Goal: Task Accomplishment & Management: Use online tool/utility

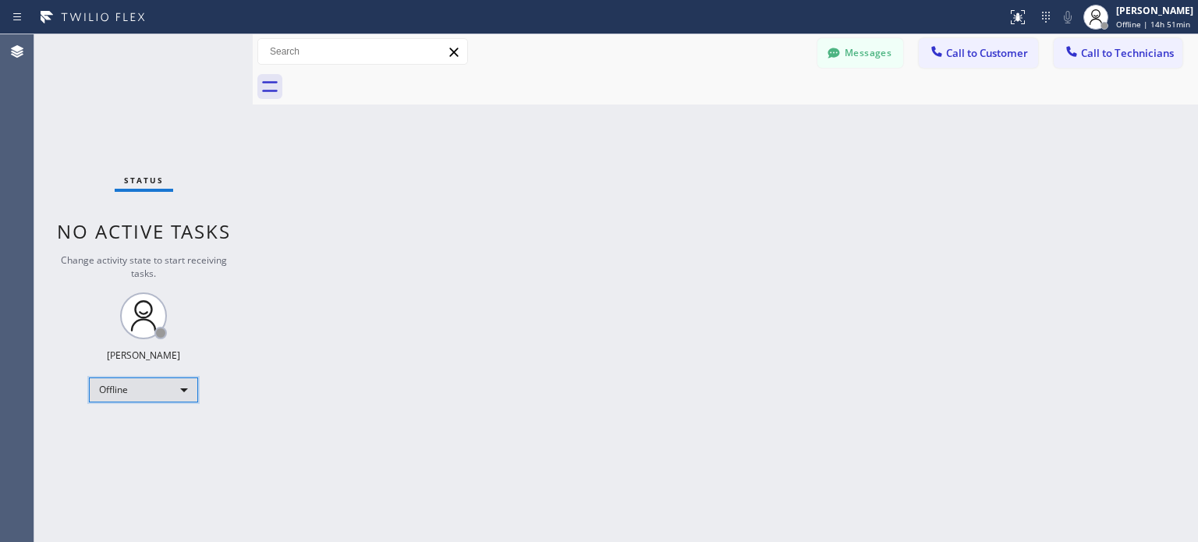
click at [159, 383] on div "Offline" at bounding box center [143, 389] width 109 height 25
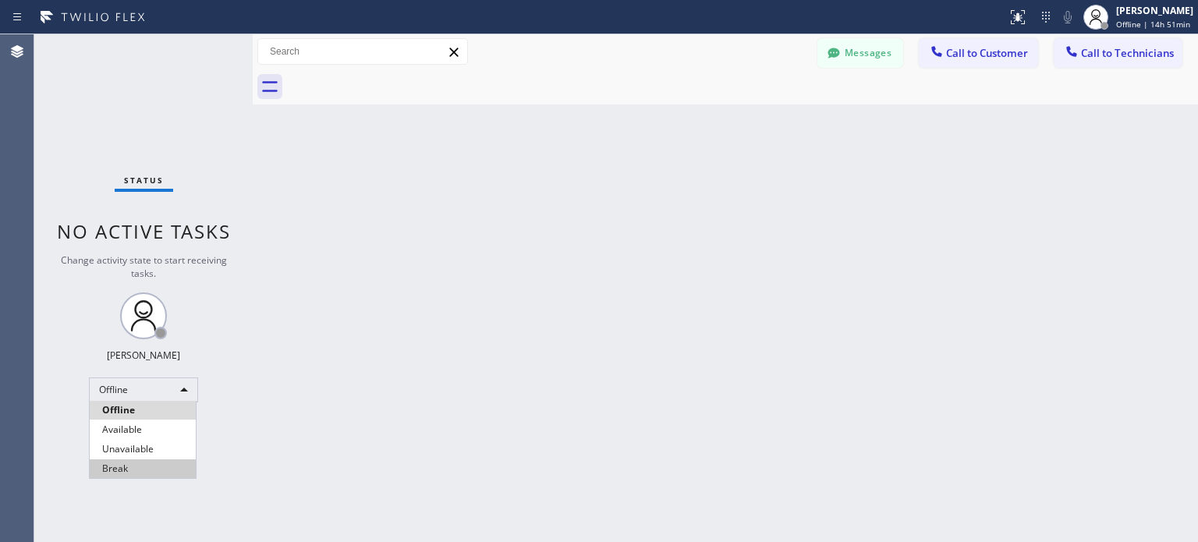
click at [150, 448] on li "Unavailable" at bounding box center [143, 449] width 106 height 19
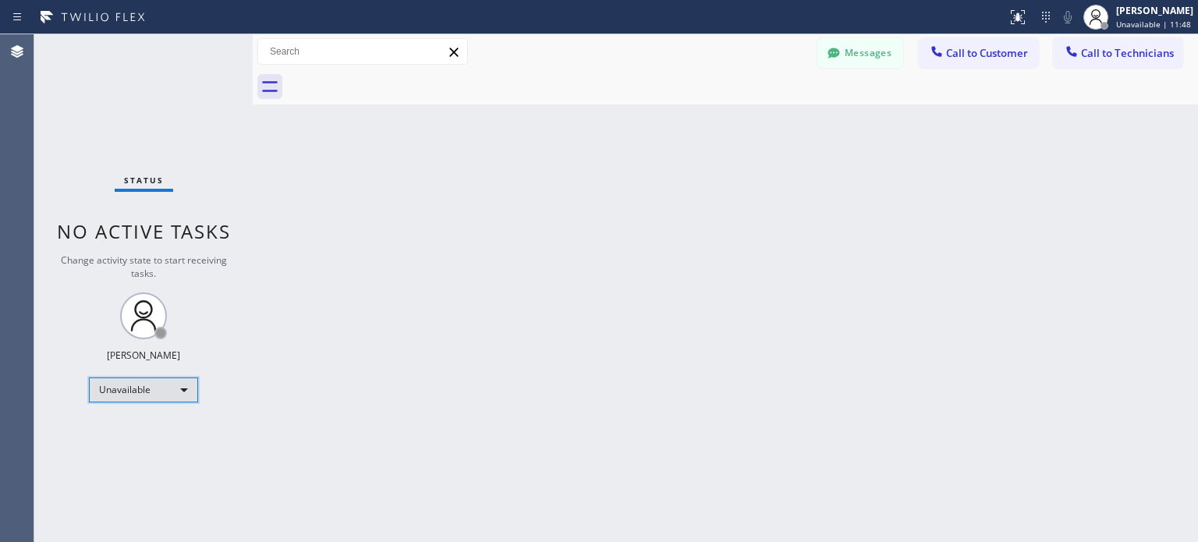
click at [154, 395] on div "Unavailable" at bounding box center [143, 389] width 109 height 25
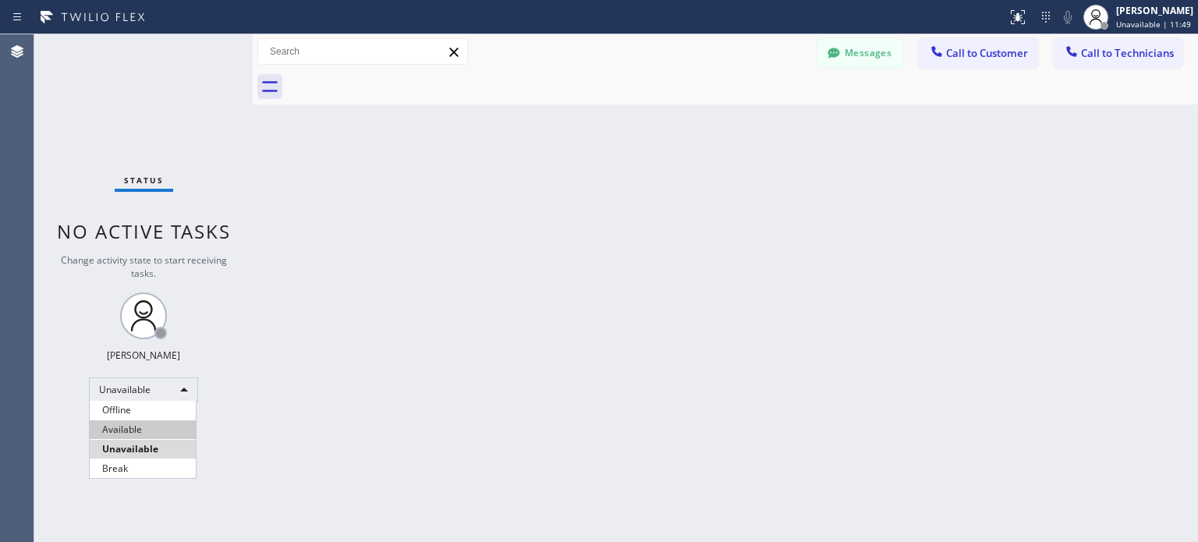
click at [150, 423] on li "Available" at bounding box center [143, 429] width 106 height 19
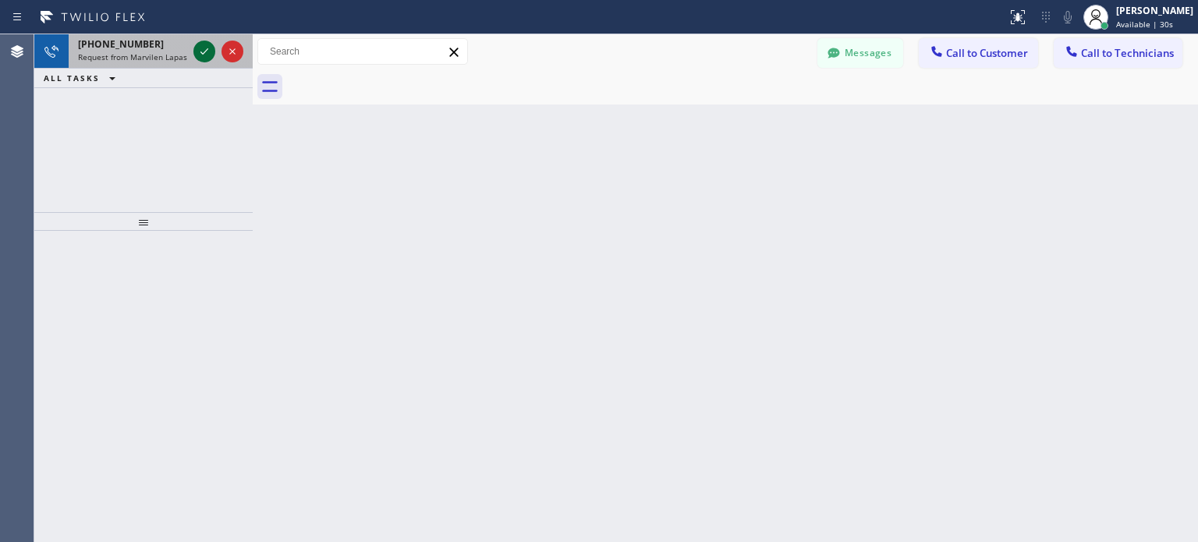
click at [211, 58] on icon at bounding box center [204, 51] width 19 height 19
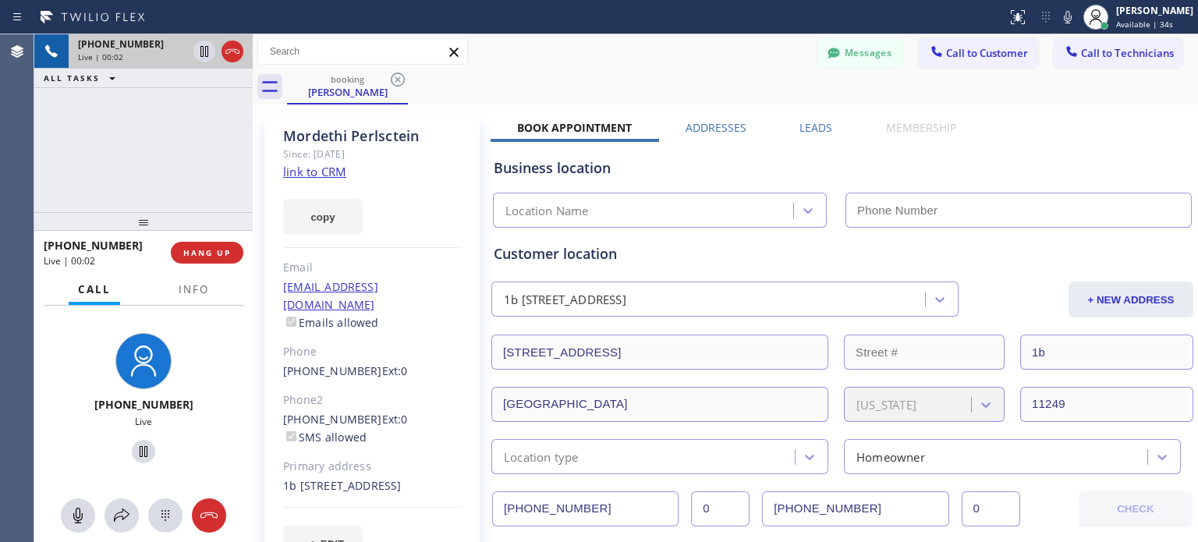
type input "(917) 935-4352"
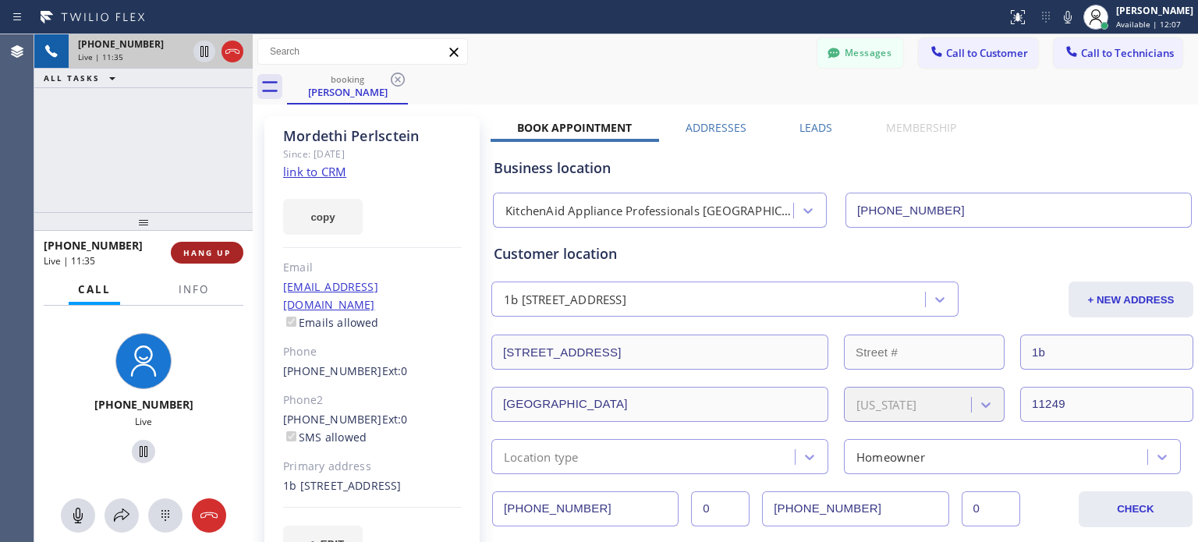
click at [229, 244] on button "HANG UP" at bounding box center [207, 253] width 73 height 22
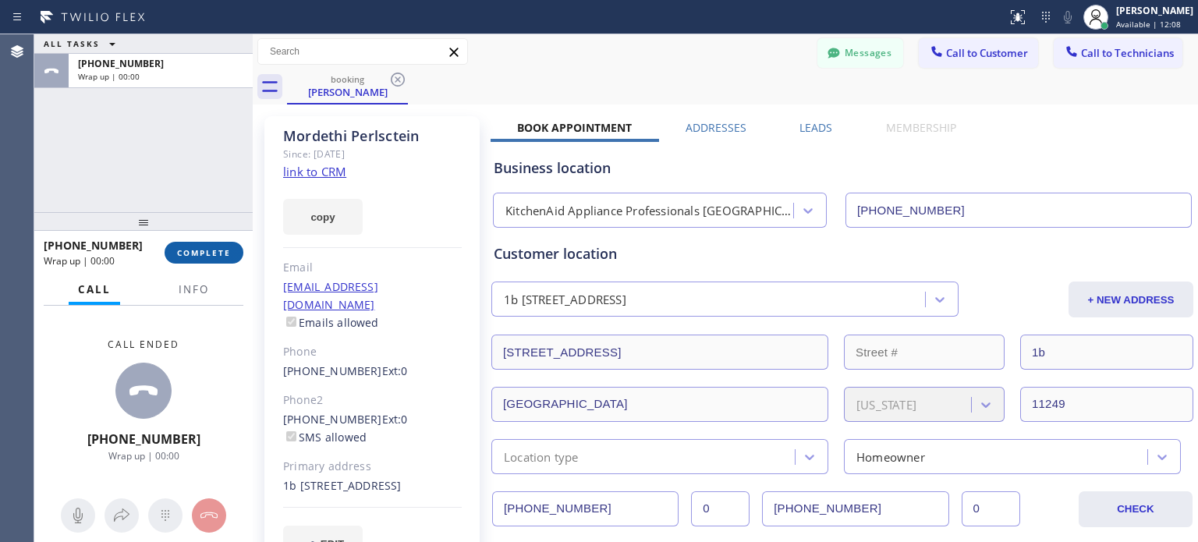
click at [221, 251] on span "COMPLETE" at bounding box center [204, 252] width 54 height 11
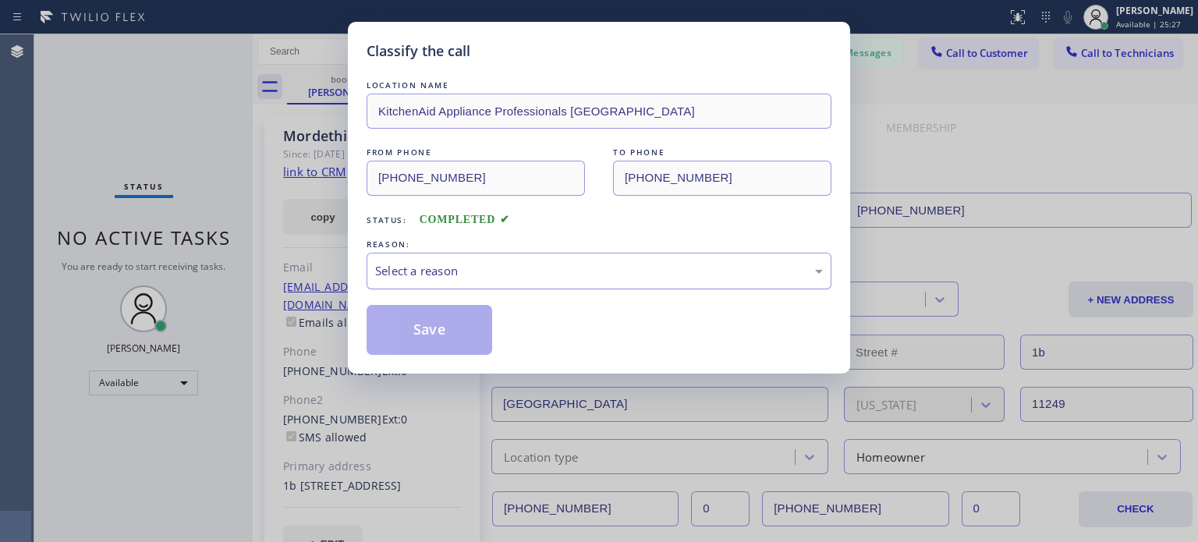
click at [399, 274] on div "Select a reason" at bounding box center [599, 271] width 448 height 18
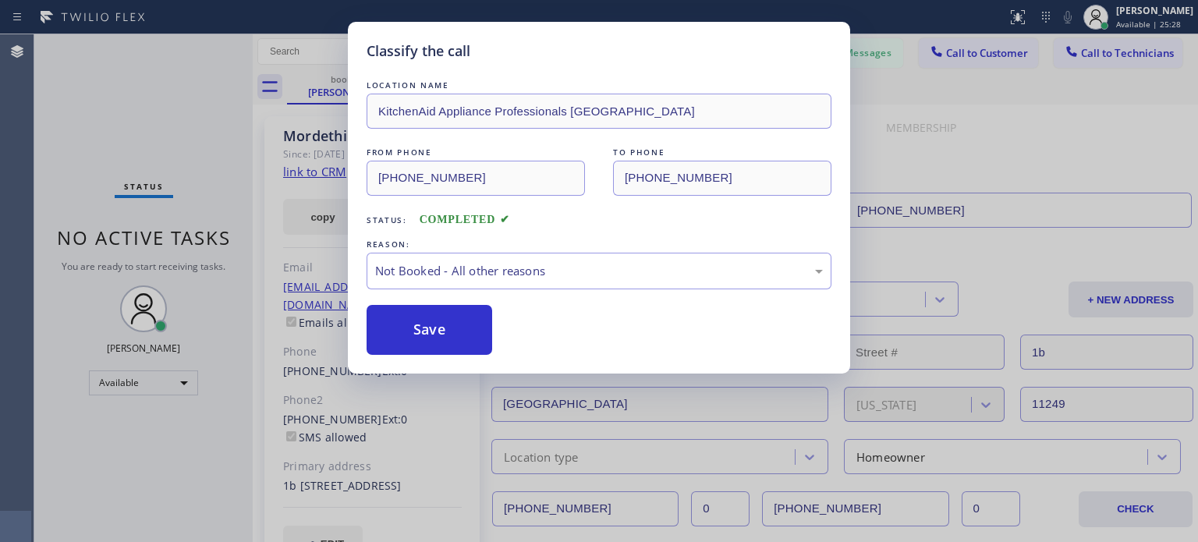
click at [416, 326] on button "Save" at bounding box center [429, 330] width 126 height 50
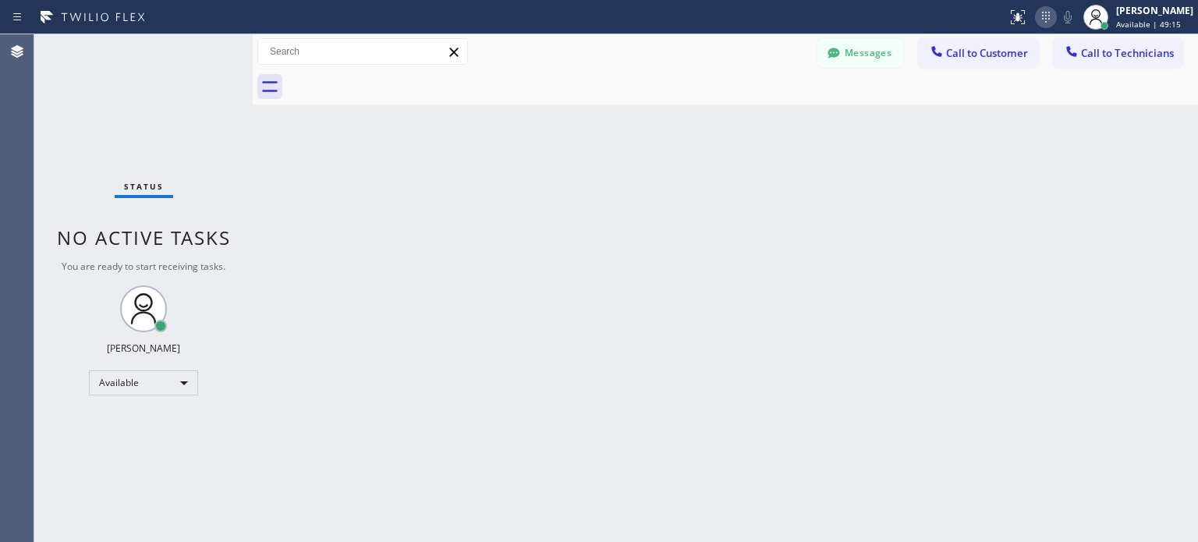
click at [1048, 12] on icon at bounding box center [1045, 17] width 19 height 19
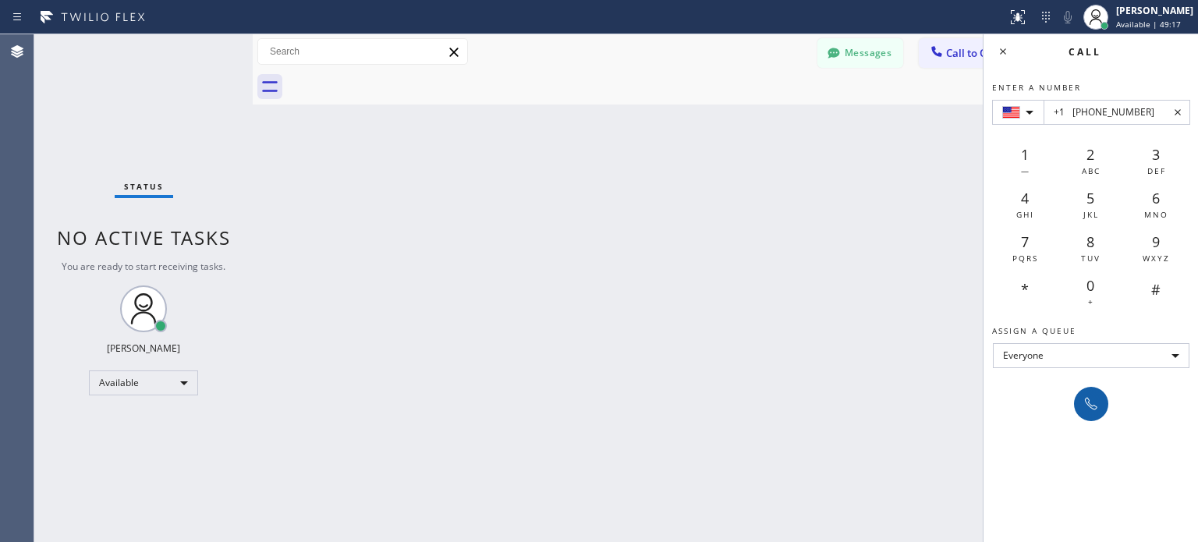
type input "+1 (516) 304-2803"
drag, startPoint x: 1095, startPoint y: 404, endPoint x: 861, endPoint y: 108, distance: 376.8
click at [1093, 405] on icon at bounding box center [1090, 403] width 19 height 19
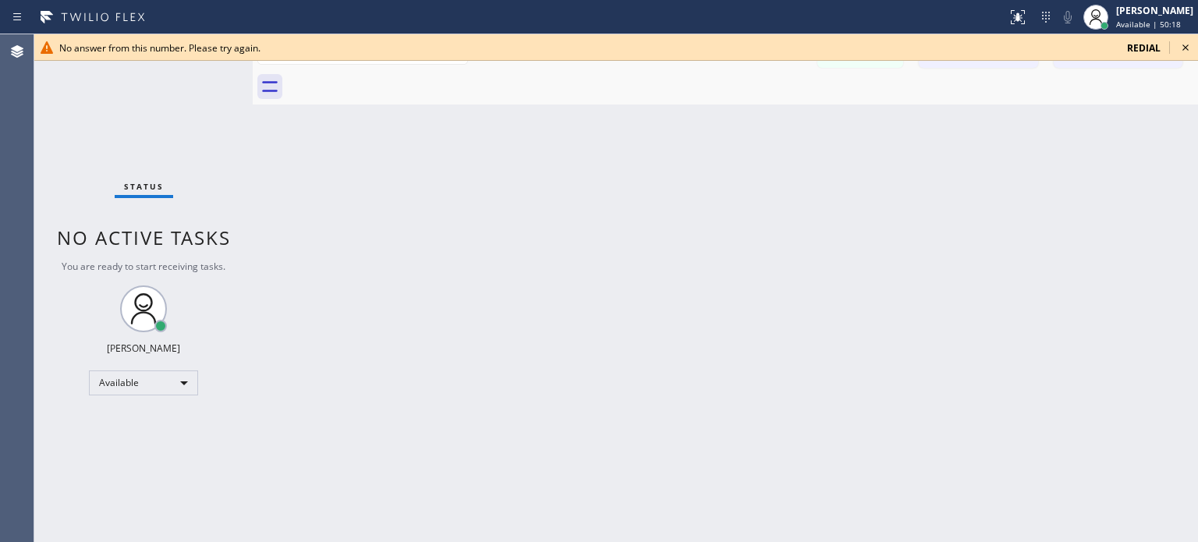
click at [1182, 46] on icon at bounding box center [1185, 47] width 19 height 19
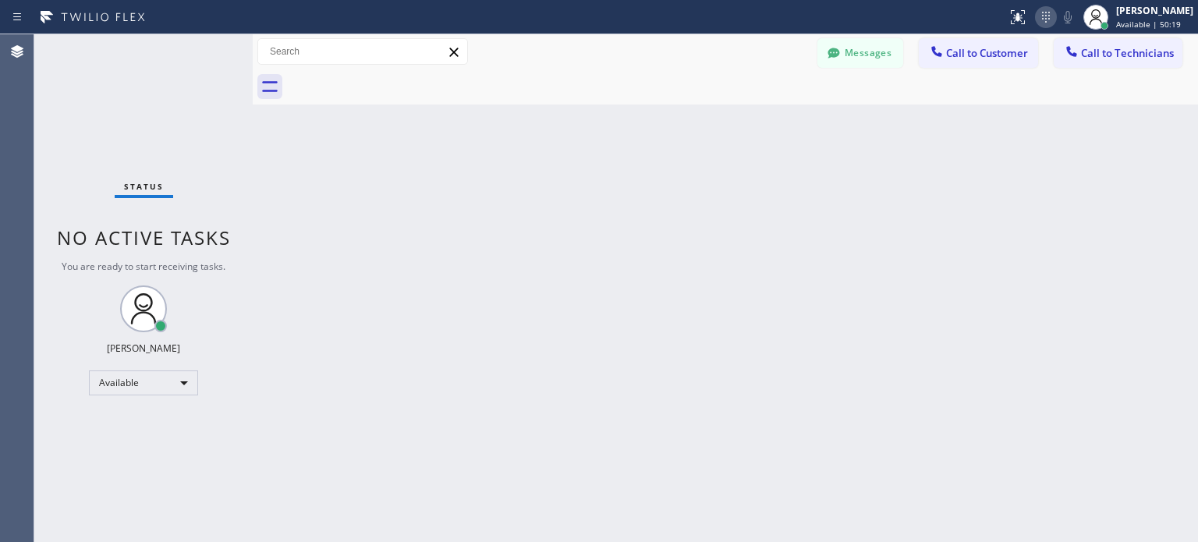
click at [1036, 19] on icon at bounding box center [1045, 17] width 19 height 19
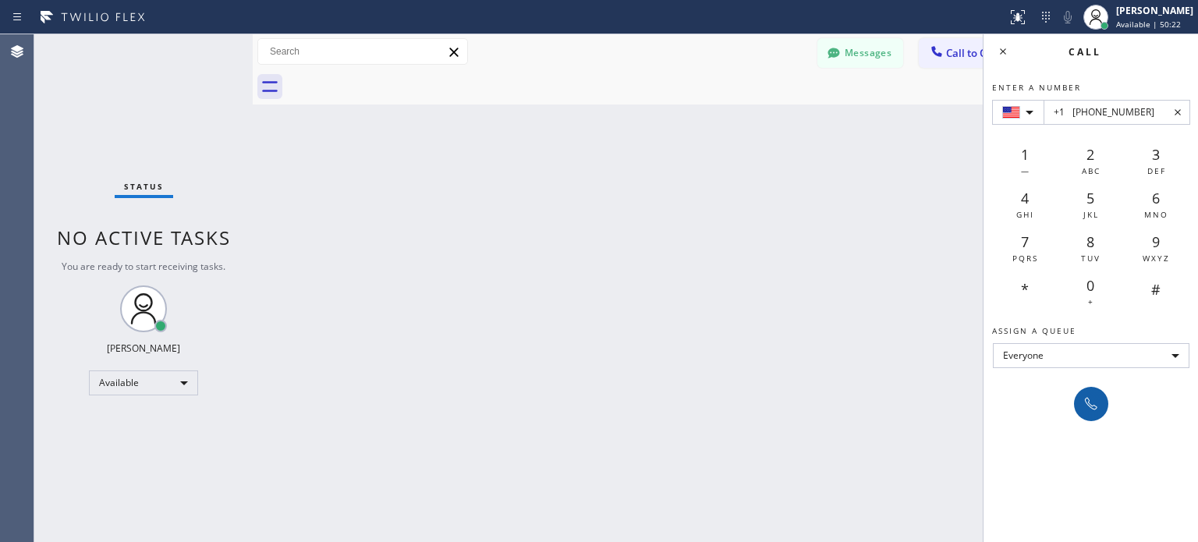
type input "+1 (516) 304-2803"
click at [1081, 402] on icon at bounding box center [1090, 403] width 19 height 19
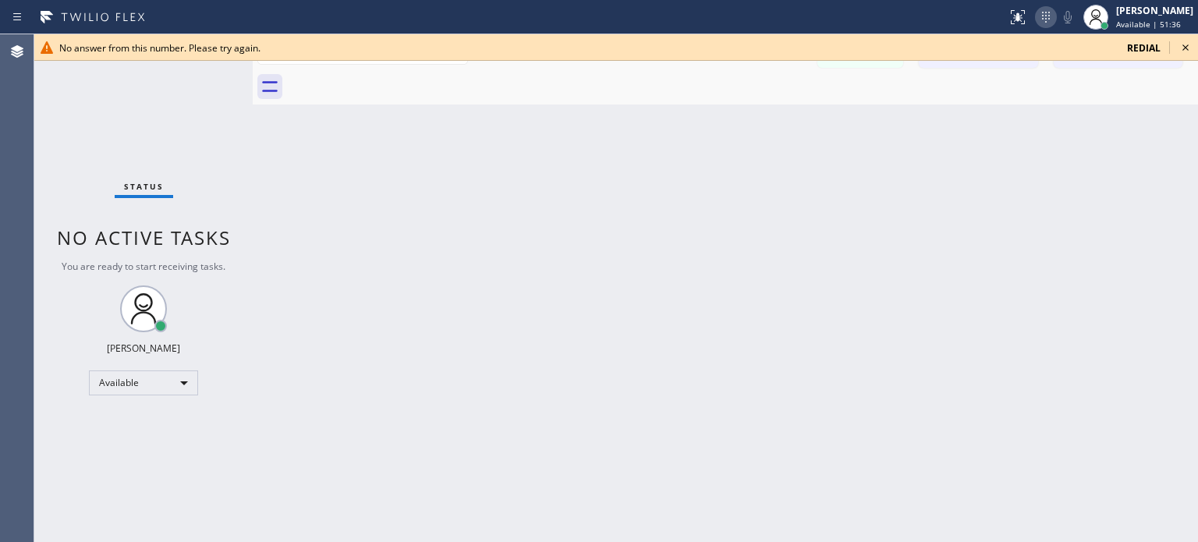
click at [1037, 13] on icon at bounding box center [1045, 17] width 19 height 19
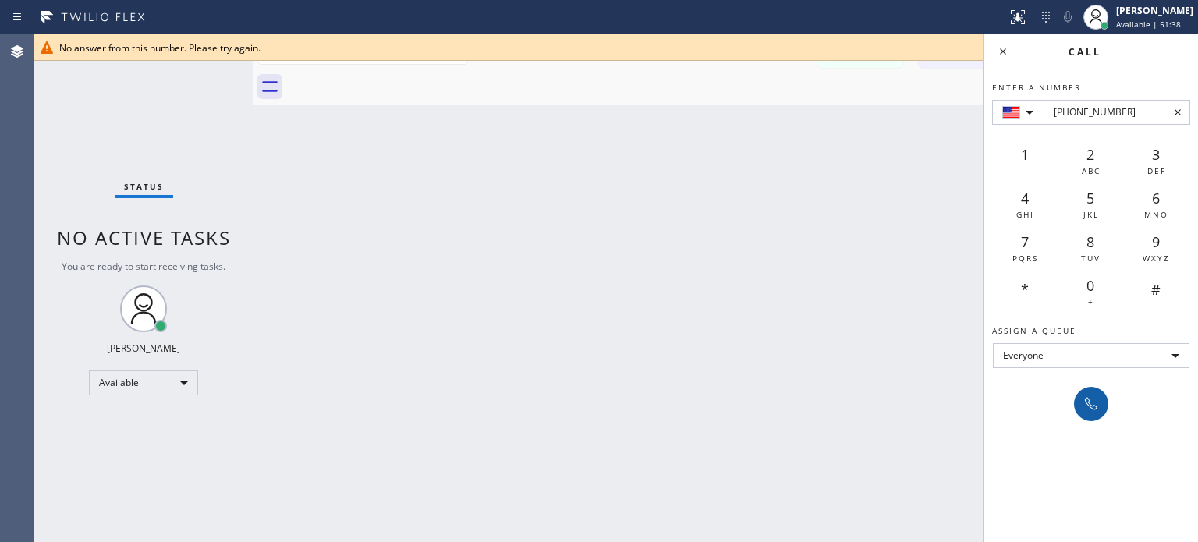
type input "+1(480) 431-5075"
drag, startPoint x: 1094, startPoint y: 405, endPoint x: 697, endPoint y: 39, distance: 539.6
click at [1094, 404] on icon at bounding box center [1090, 403] width 19 height 19
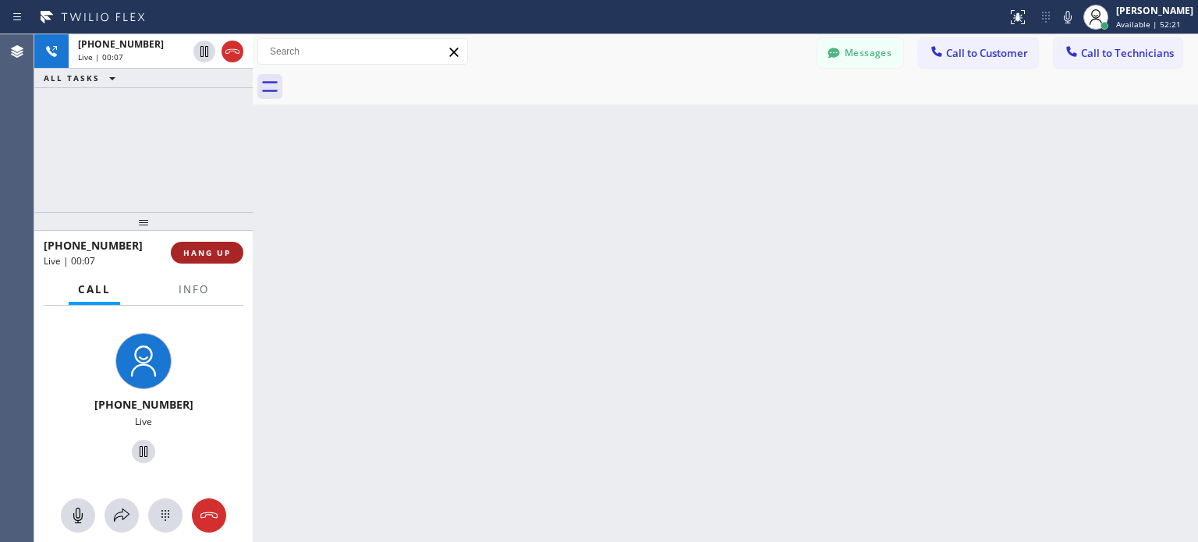
click at [209, 261] on button "HANG UP" at bounding box center [207, 253] width 73 height 22
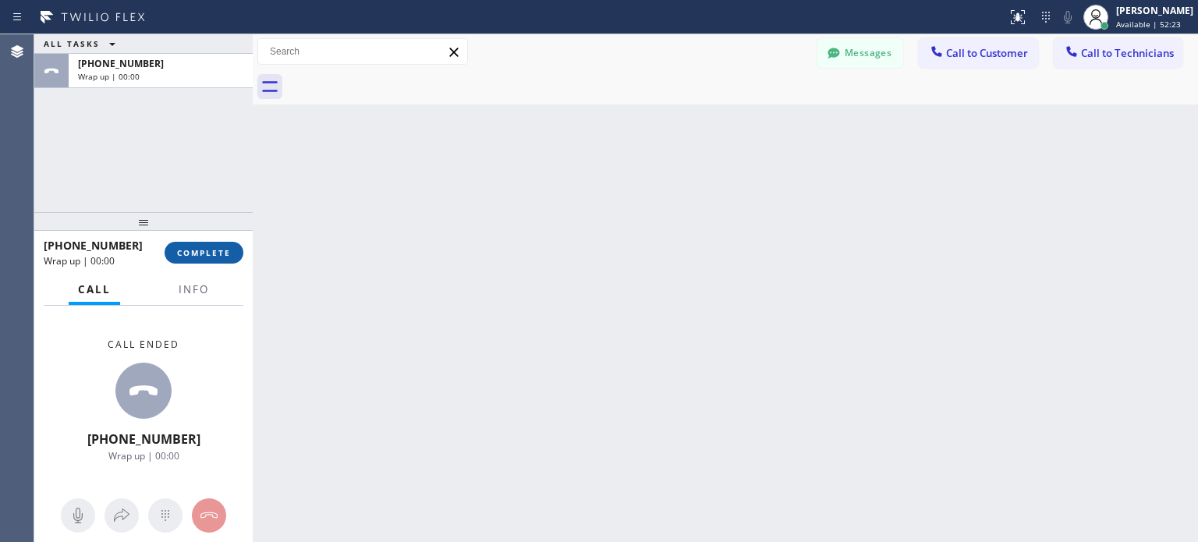
click at [209, 254] on span "COMPLETE" at bounding box center [204, 252] width 54 height 11
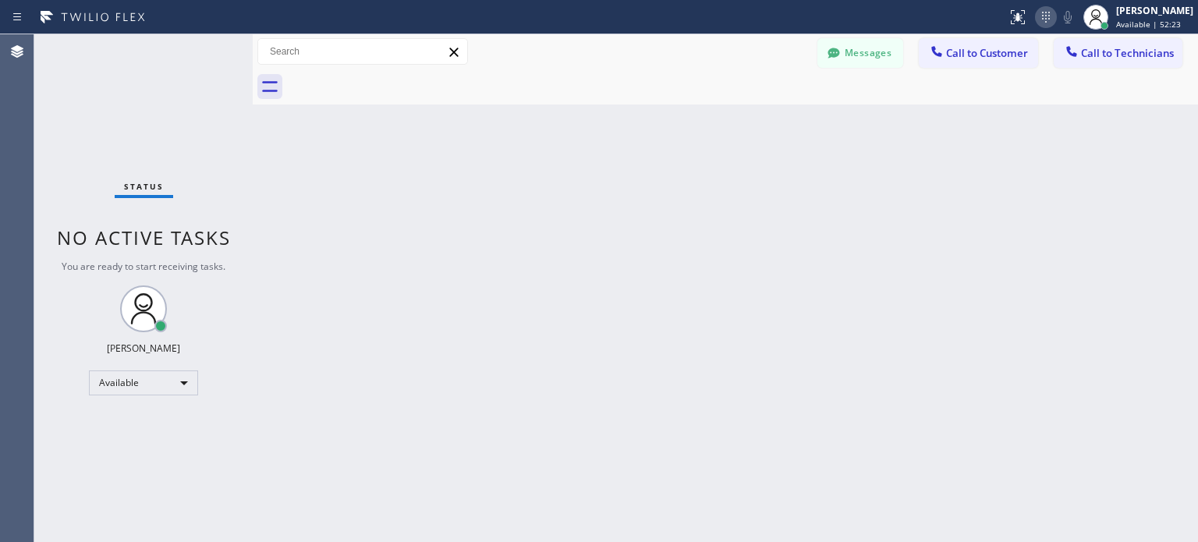
click at [1048, 18] on icon at bounding box center [1045, 17] width 19 height 19
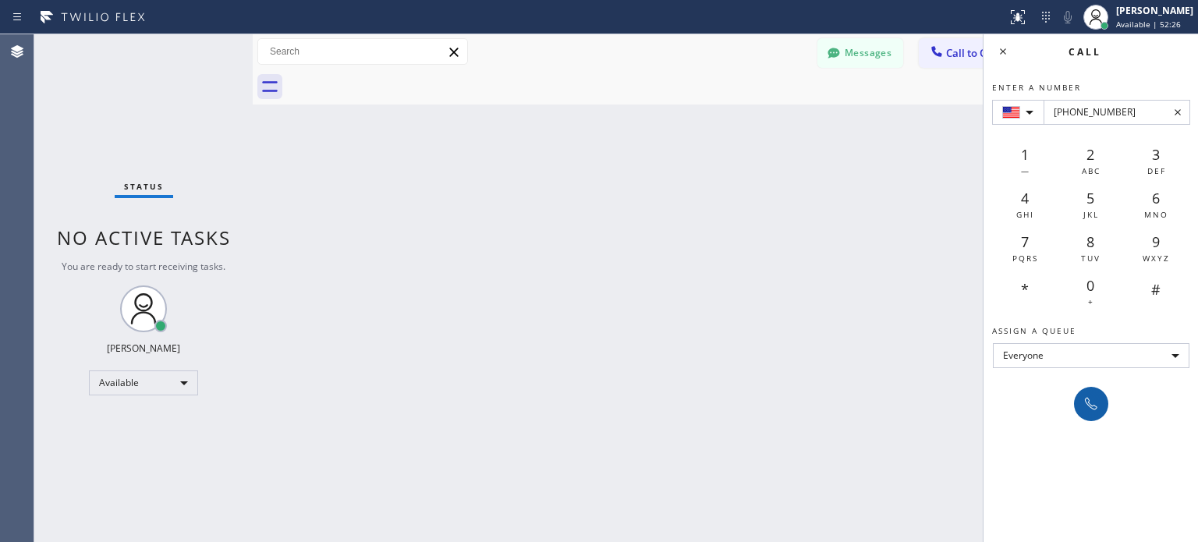
type input "+1(623) 330-6196"
click at [1095, 396] on icon at bounding box center [1090, 403] width 19 height 19
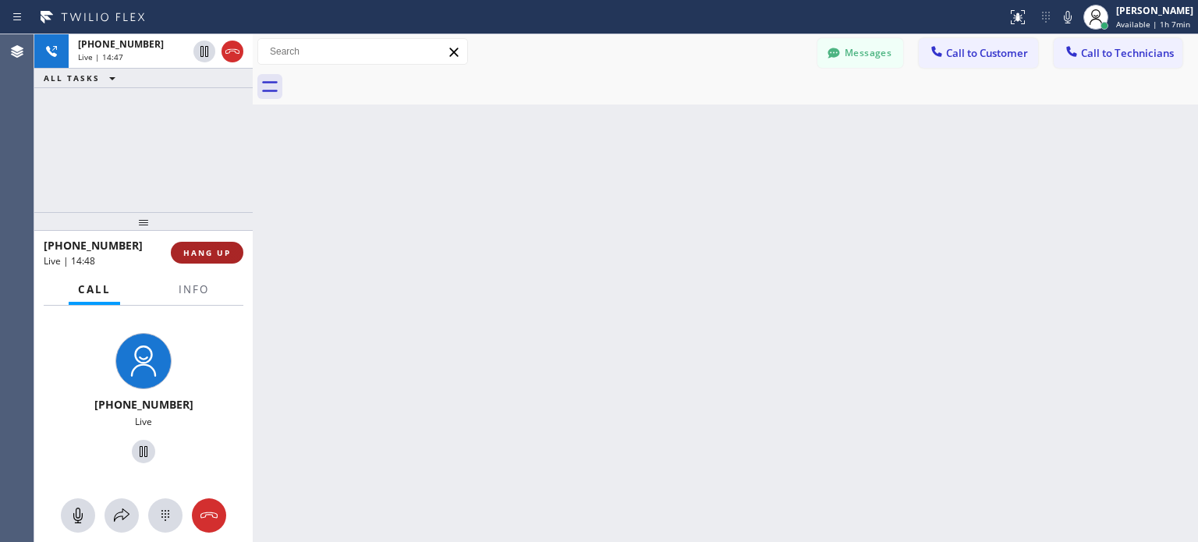
click at [215, 252] on span "HANG UP" at bounding box center [207, 252] width 48 height 11
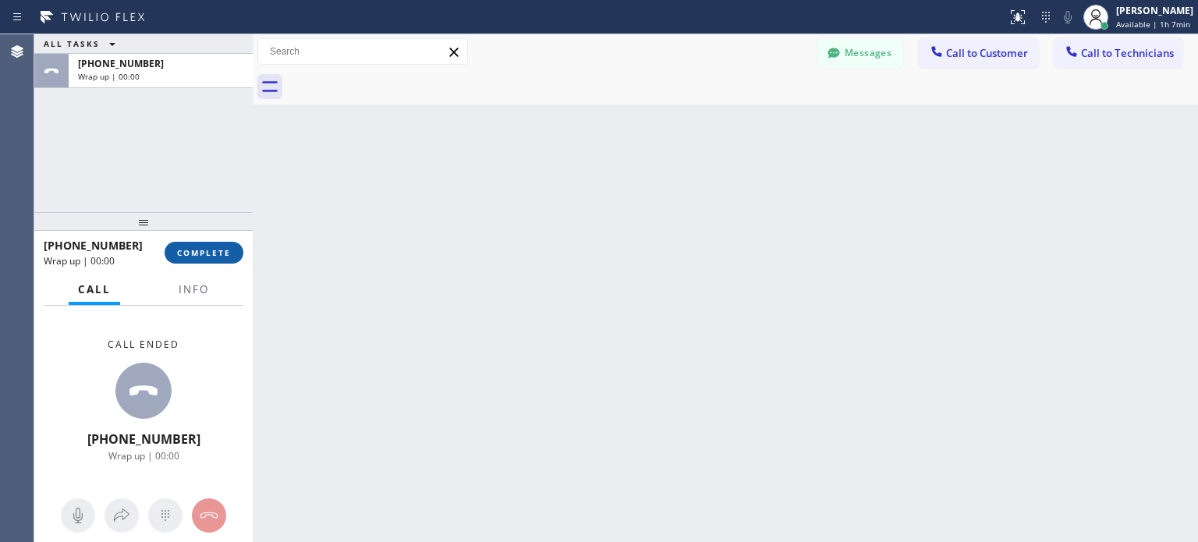
click at [221, 248] on span "COMPLETE" at bounding box center [204, 252] width 54 height 11
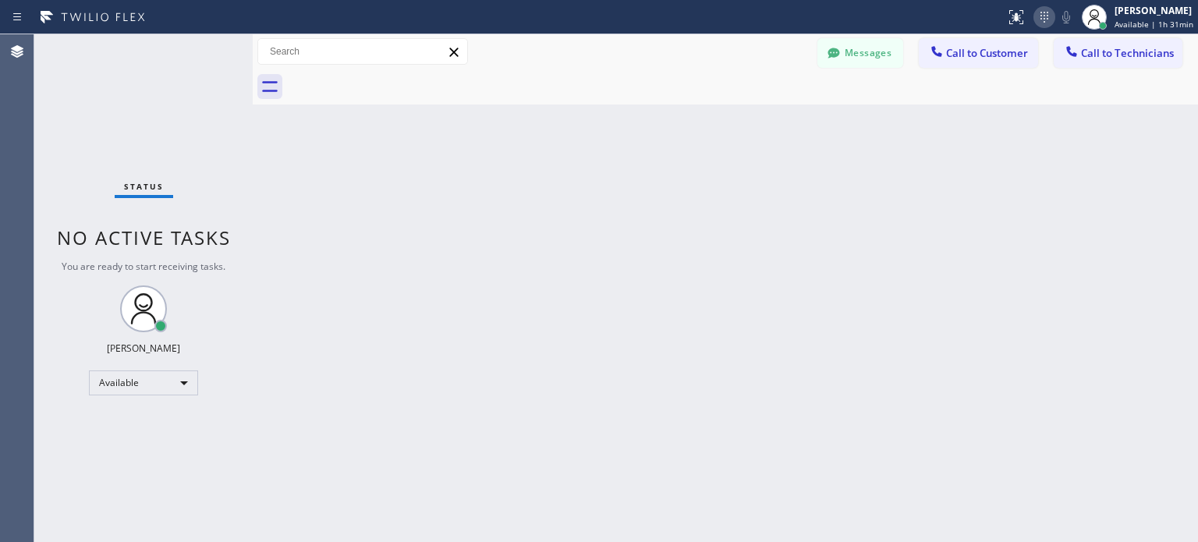
click at [1044, 15] on icon at bounding box center [1044, 17] width 19 height 19
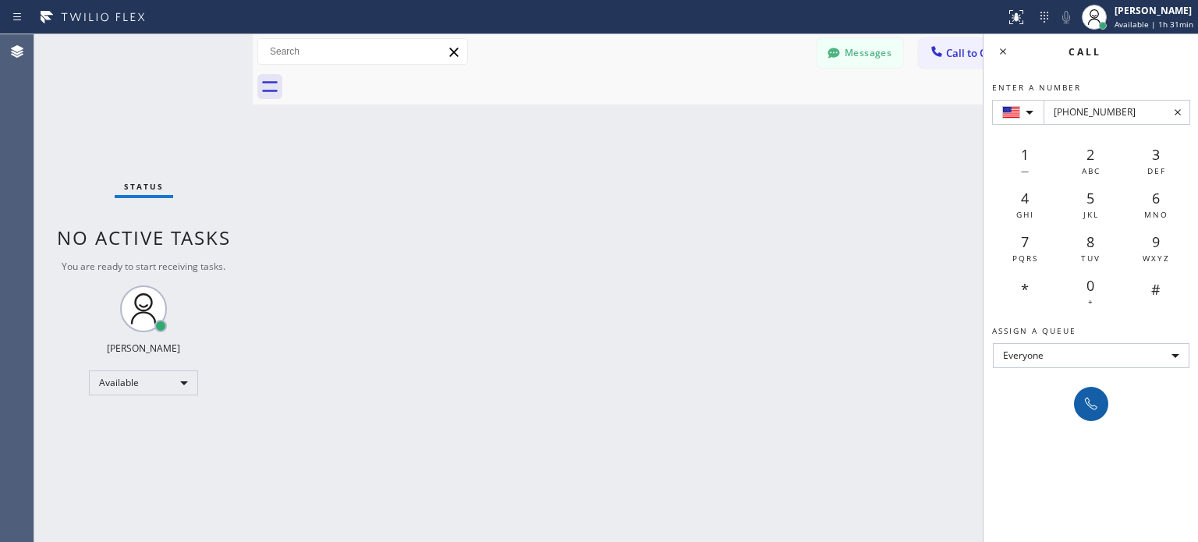
type input "+1(773) 632-6816"
click at [1091, 402] on icon at bounding box center [1090, 403] width 19 height 19
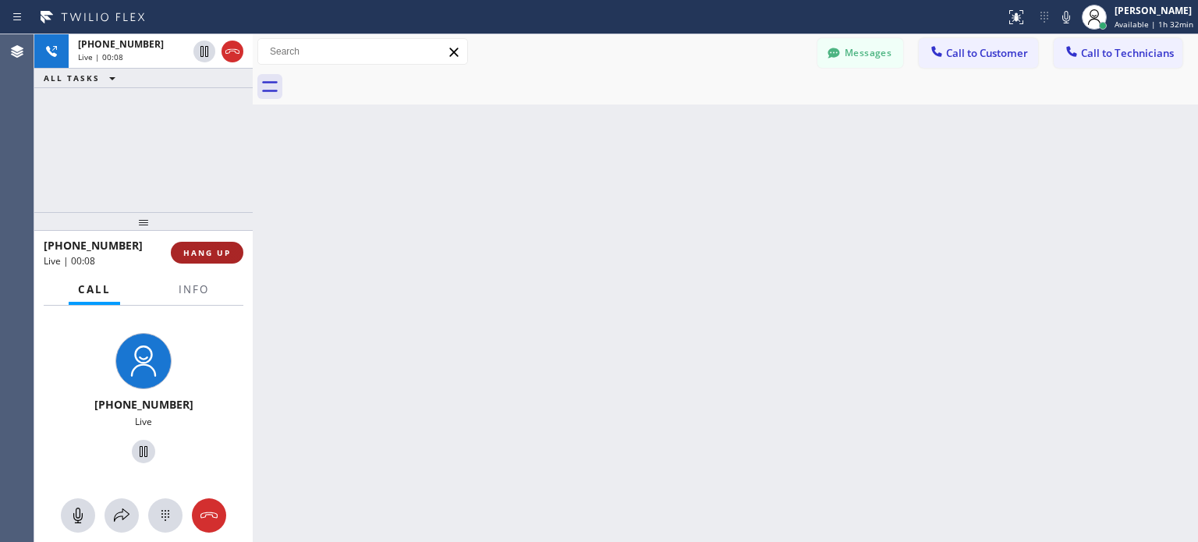
click at [203, 255] on span "HANG UP" at bounding box center [207, 252] width 48 height 11
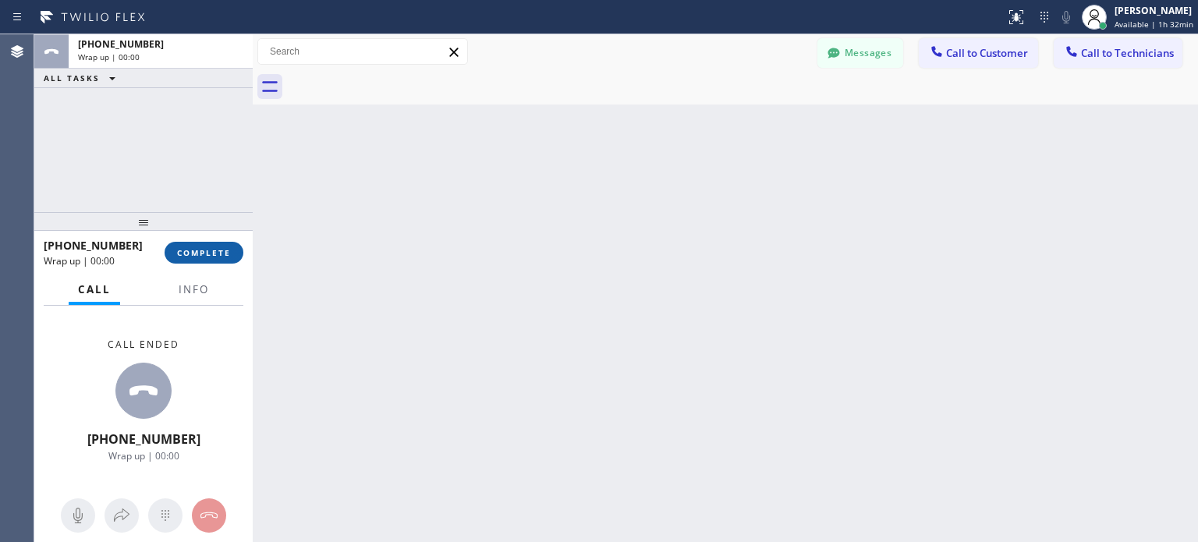
click at [209, 255] on span "COMPLETE" at bounding box center [204, 252] width 54 height 11
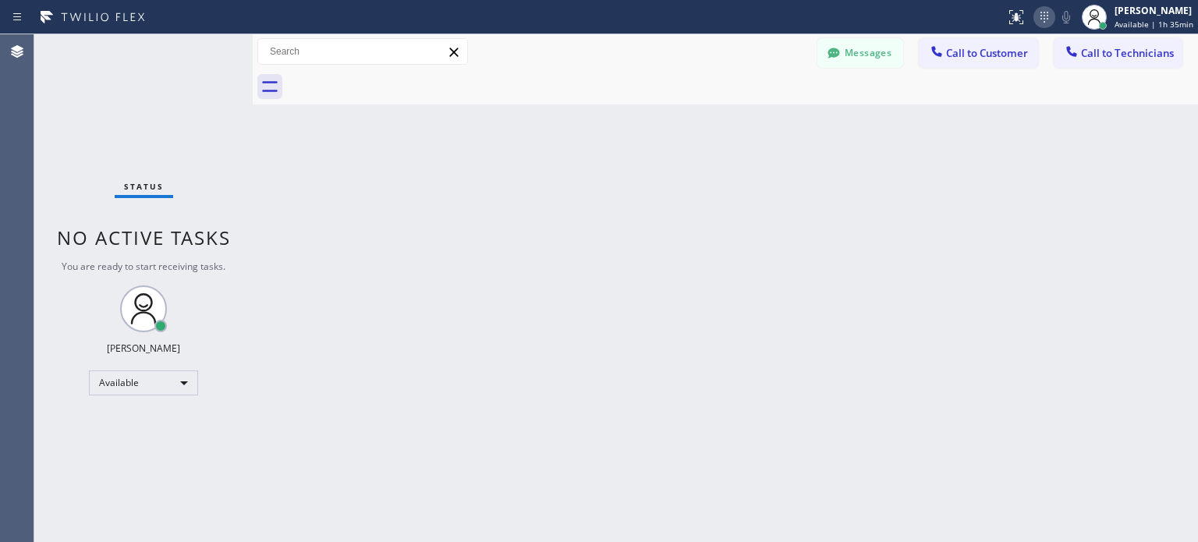
click at [1035, 13] on icon at bounding box center [1044, 17] width 19 height 19
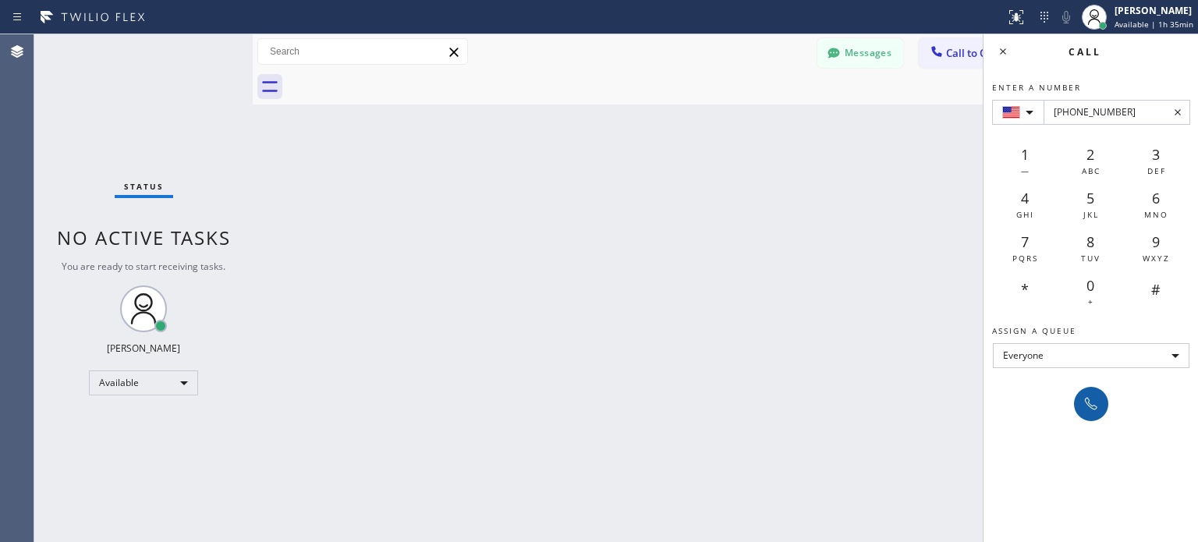
type input "+1(812) 320-3598"
click at [1095, 410] on icon at bounding box center [1090, 403] width 19 height 19
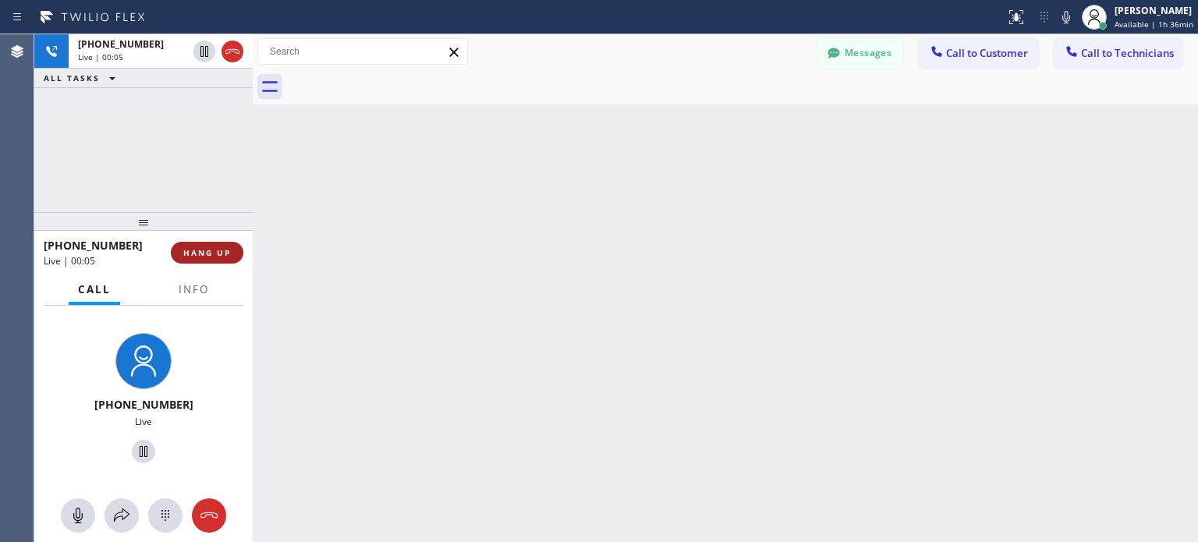
click at [184, 249] on span "HANG UP" at bounding box center [207, 252] width 48 height 11
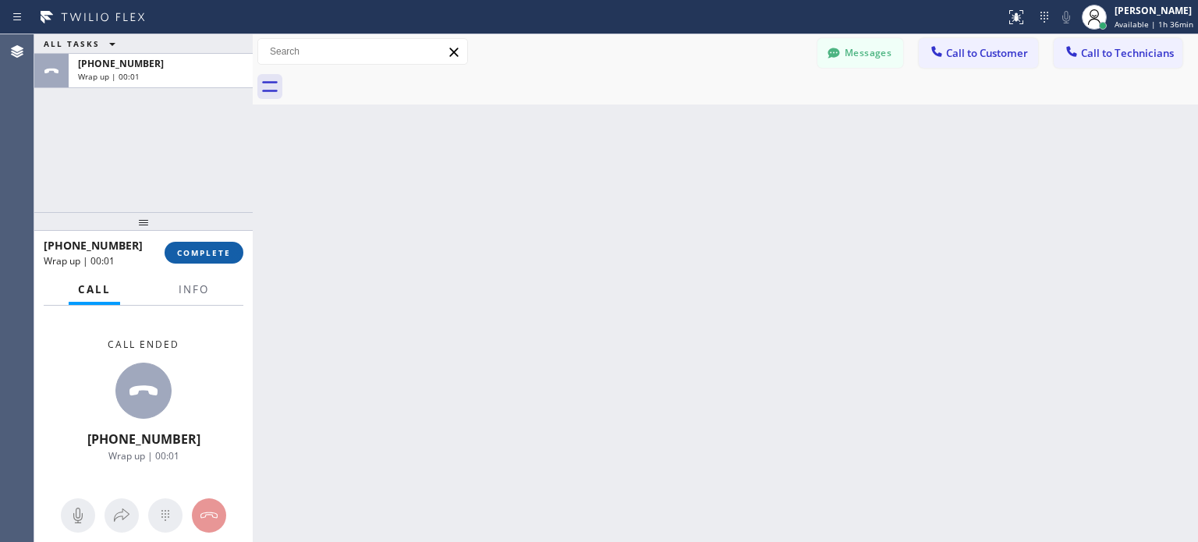
click at [202, 252] on span "COMPLETE" at bounding box center [204, 252] width 54 height 11
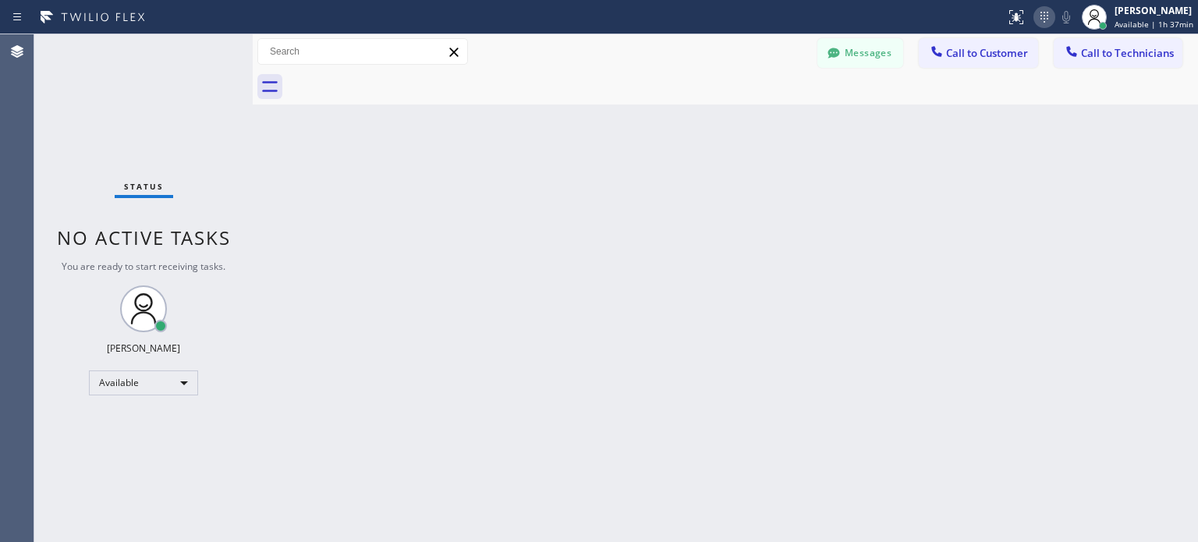
click at [1042, 13] on icon at bounding box center [1044, 17] width 19 height 19
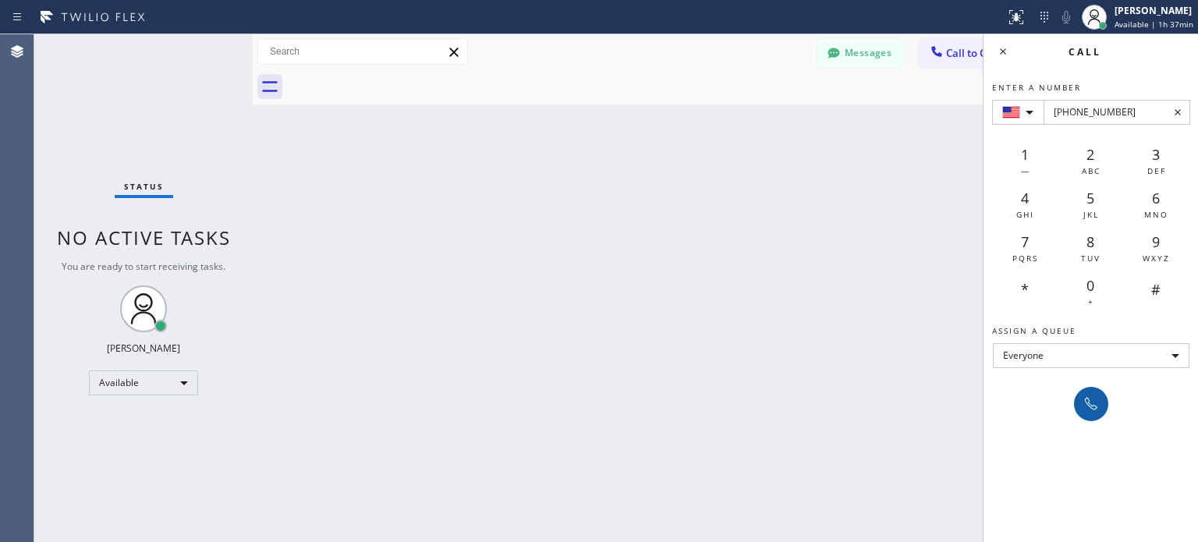
type input "+1(646) 436-9077"
click at [1086, 411] on icon at bounding box center [1090, 403] width 19 height 19
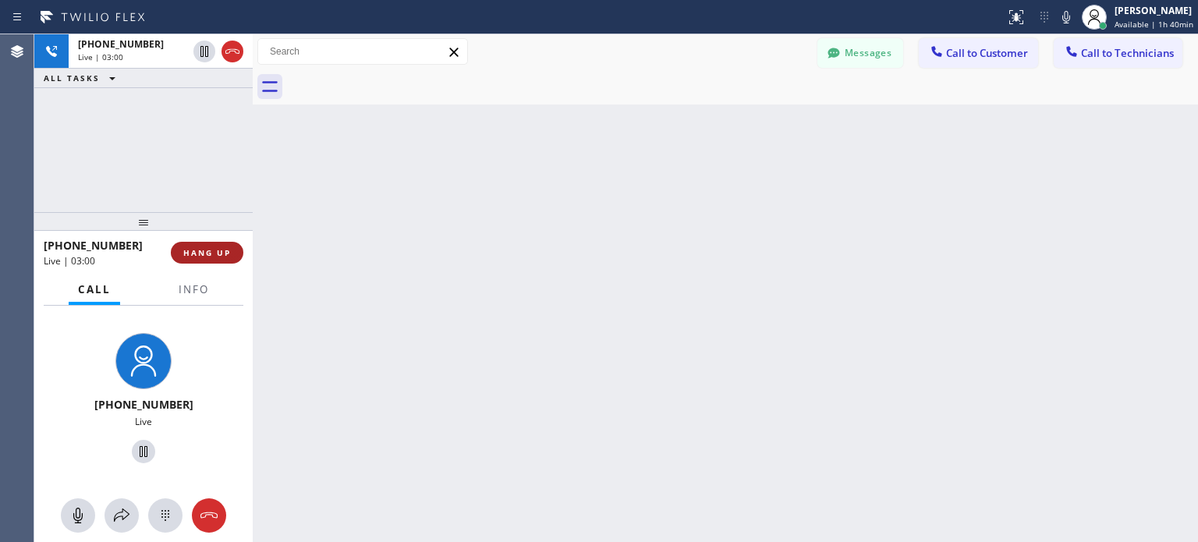
click at [226, 260] on button "HANG UP" at bounding box center [207, 253] width 73 height 22
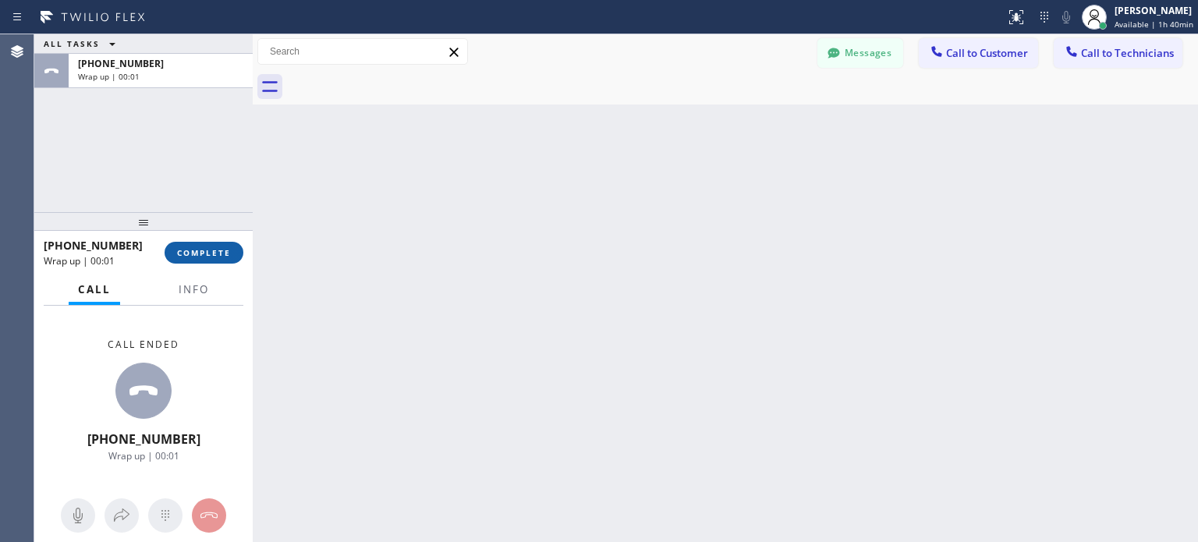
click at [225, 254] on span "COMPLETE" at bounding box center [204, 252] width 54 height 11
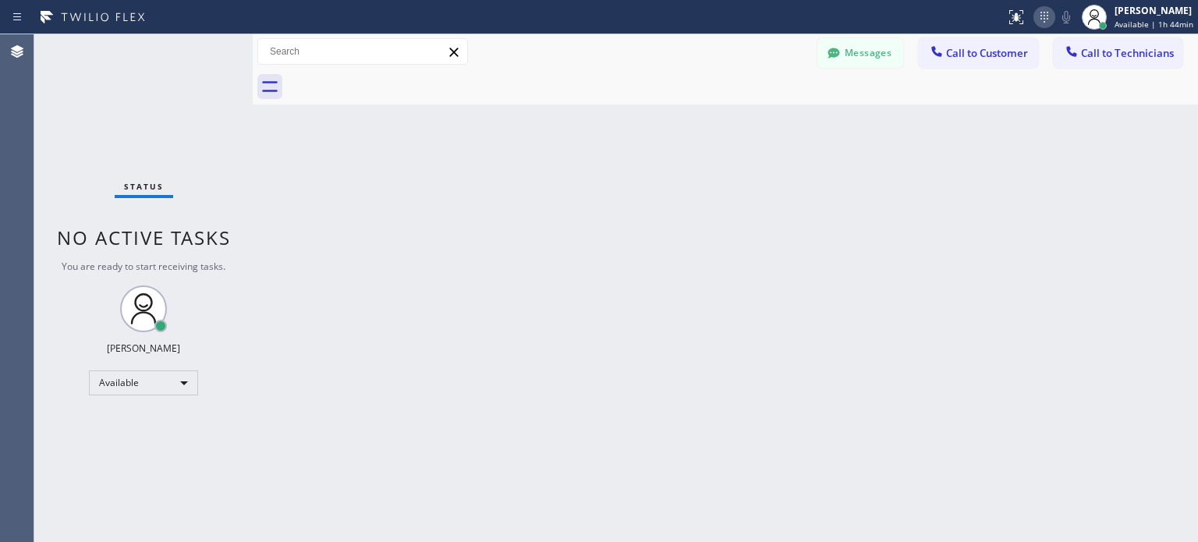
click at [1048, 16] on icon at bounding box center [1044, 17] width 19 height 19
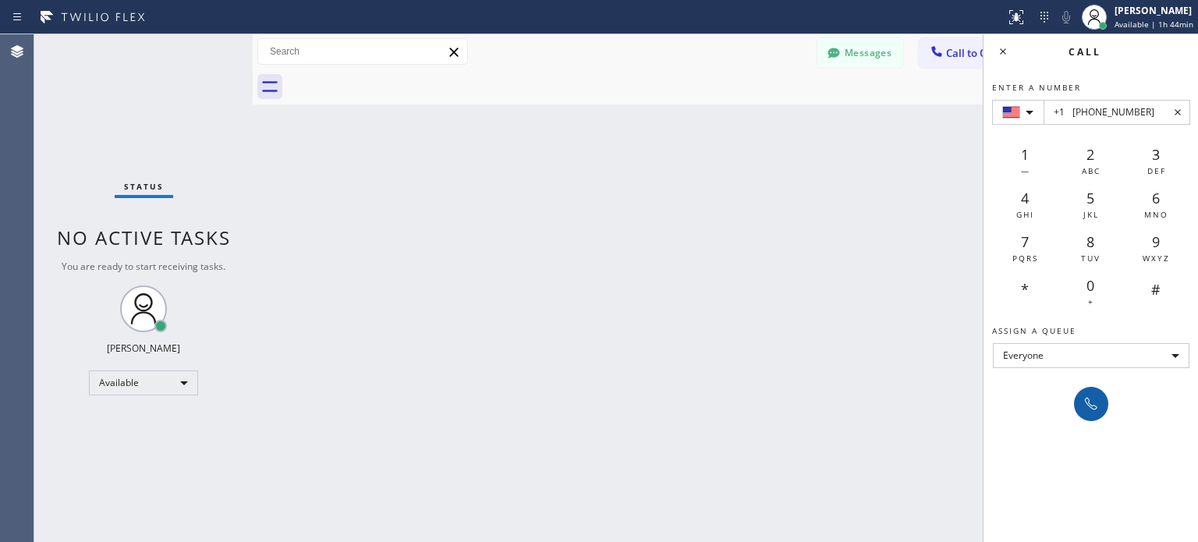
type input "+1 (773) 632-6816"
click at [1084, 396] on icon at bounding box center [1090, 403] width 19 height 19
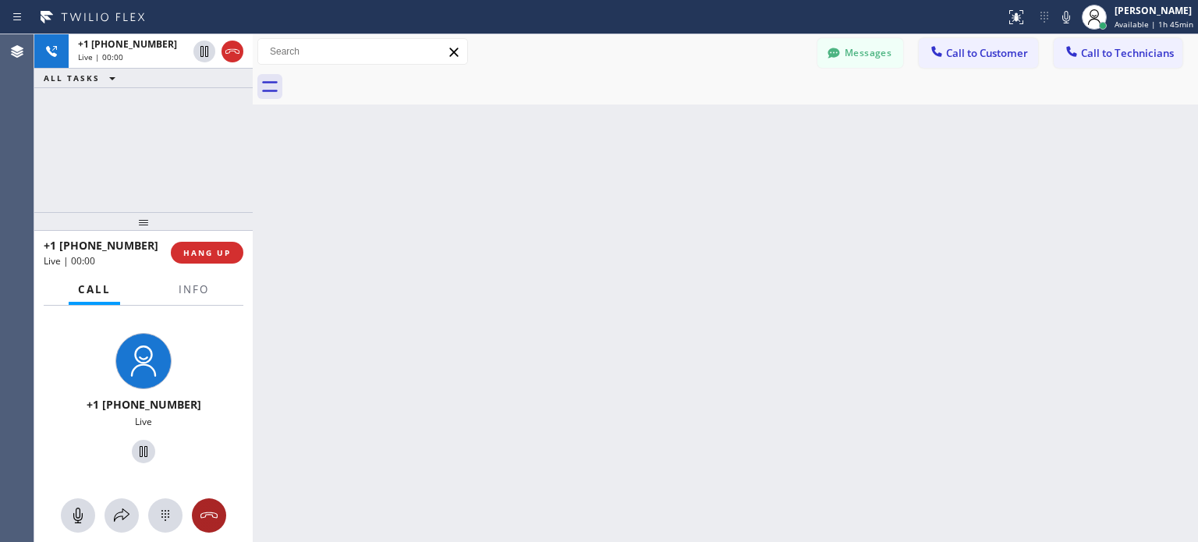
click at [197, 521] on div at bounding box center [209, 515] width 34 height 19
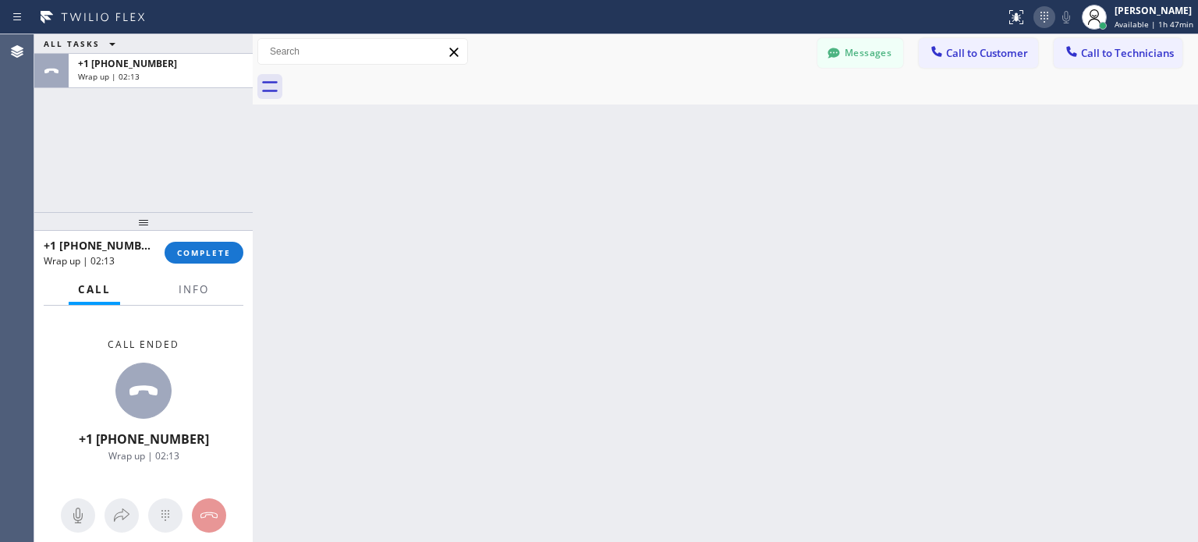
click at [1038, 15] on icon at bounding box center [1044, 17] width 19 height 19
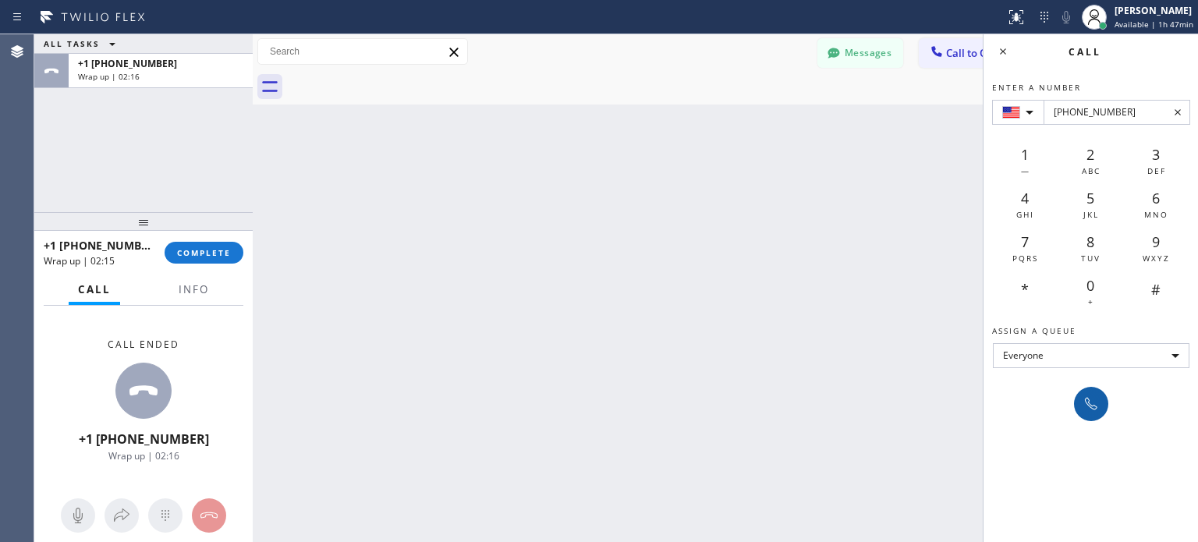
type input "+1(847) 650-3703"
click at [1082, 408] on icon at bounding box center [1090, 403] width 19 height 19
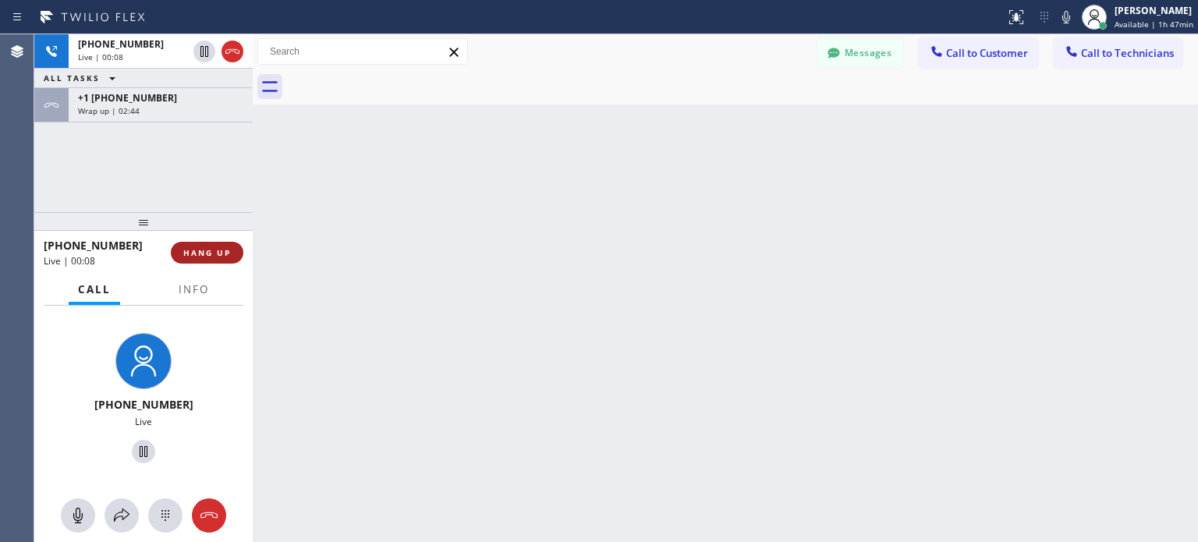
click at [204, 256] on span "HANG UP" at bounding box center [207, 252] width 48 height 11
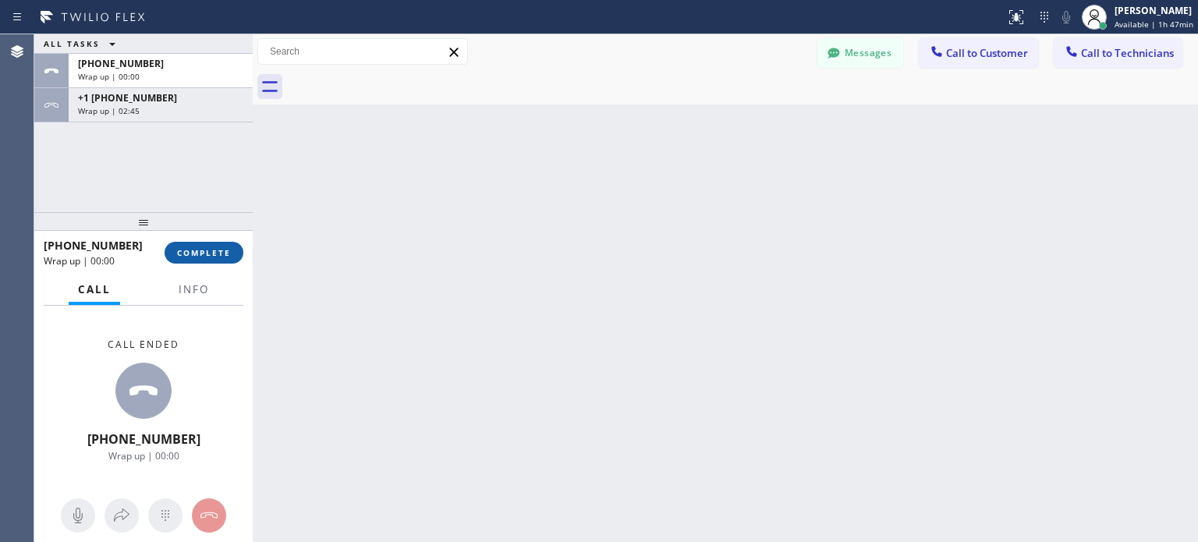
click at [210, 256] on span "COMPLETE" at bounding box center [204, 252] width 54 height 11
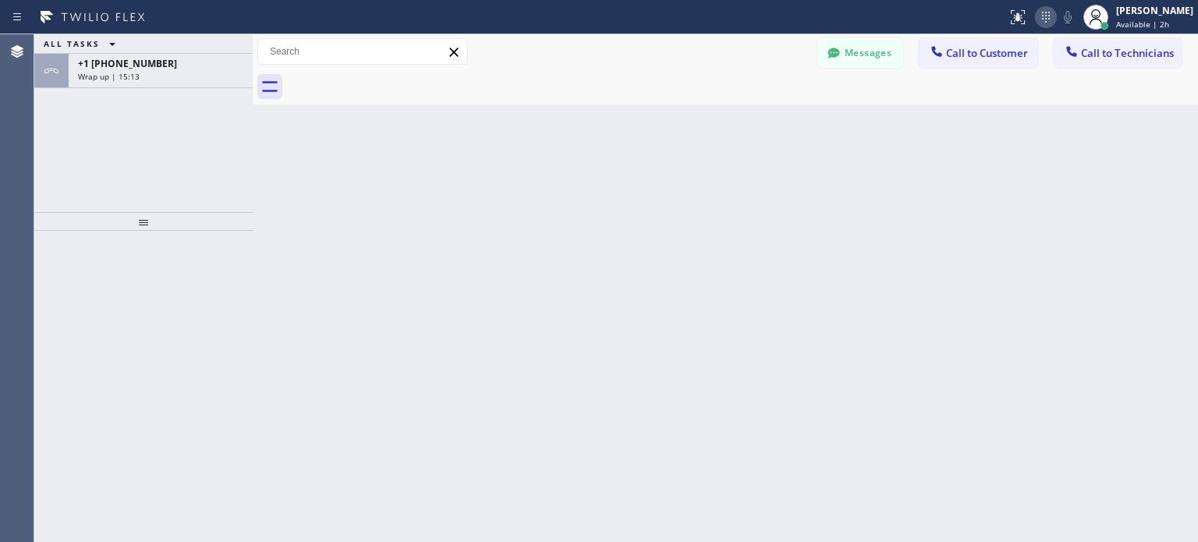
click at [1049, 12] on icon at bounding box center [1045, 17] width 19 height 19
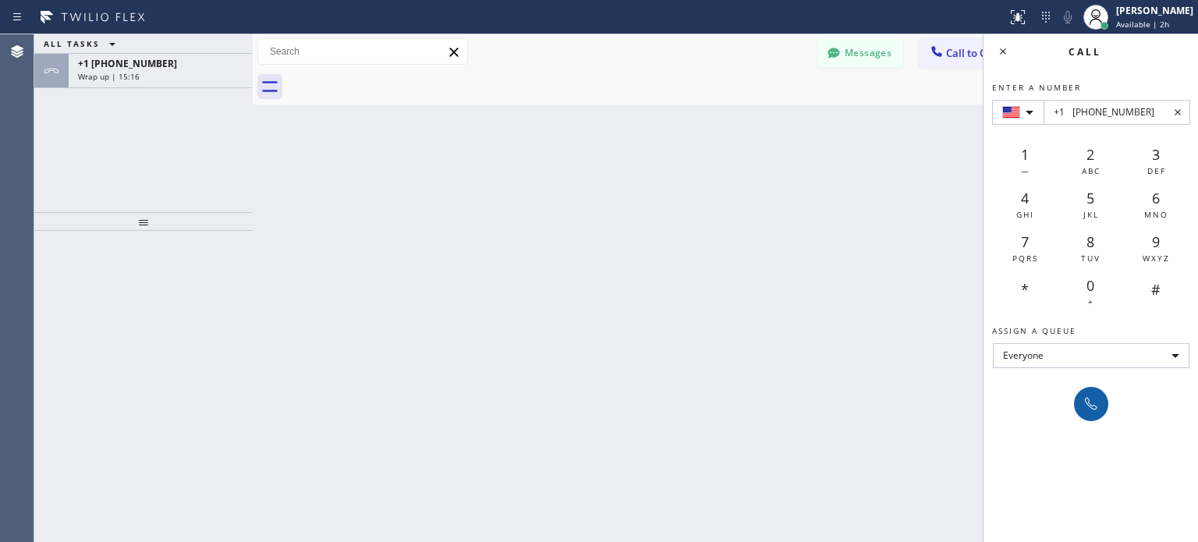
type input "+1 (812) 320-3598"
click at [1092, 408] on icon at bounding box center [1090, 404] width 12 height 12
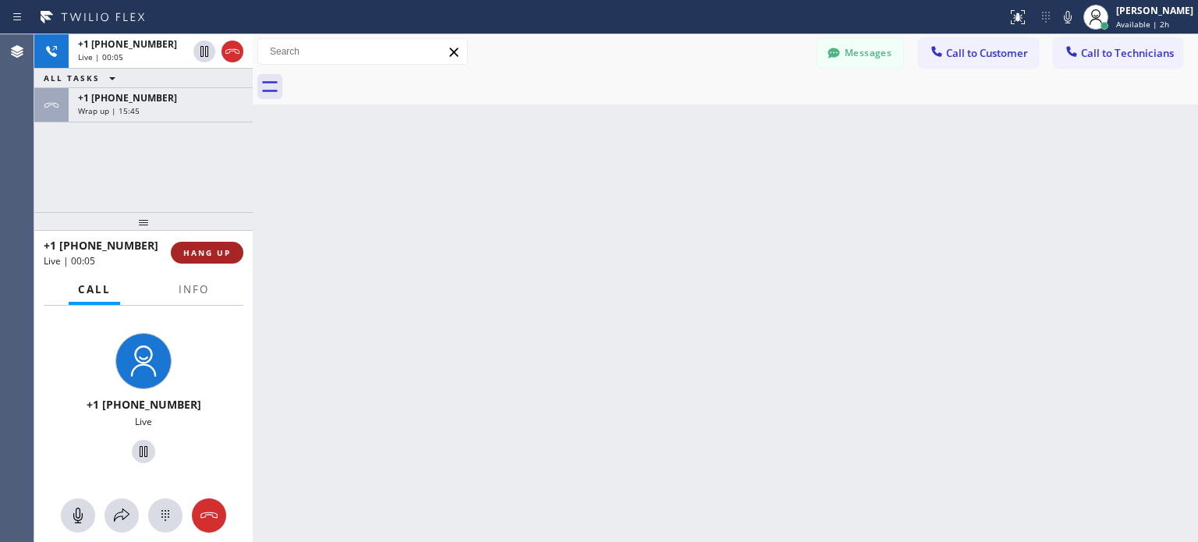
click at [232, 252] on button "HANG UP" at bounding box center [207, 253] width 73 height 22
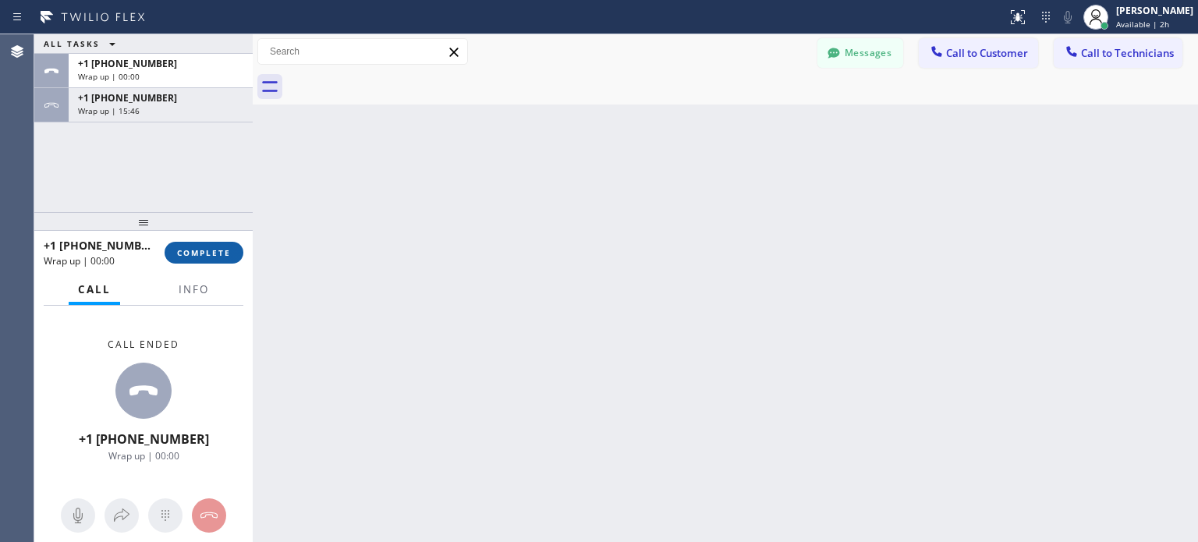
click at [225, 252] on span "COMPLETE" at bounding box center [204, 252] width 54 height 11
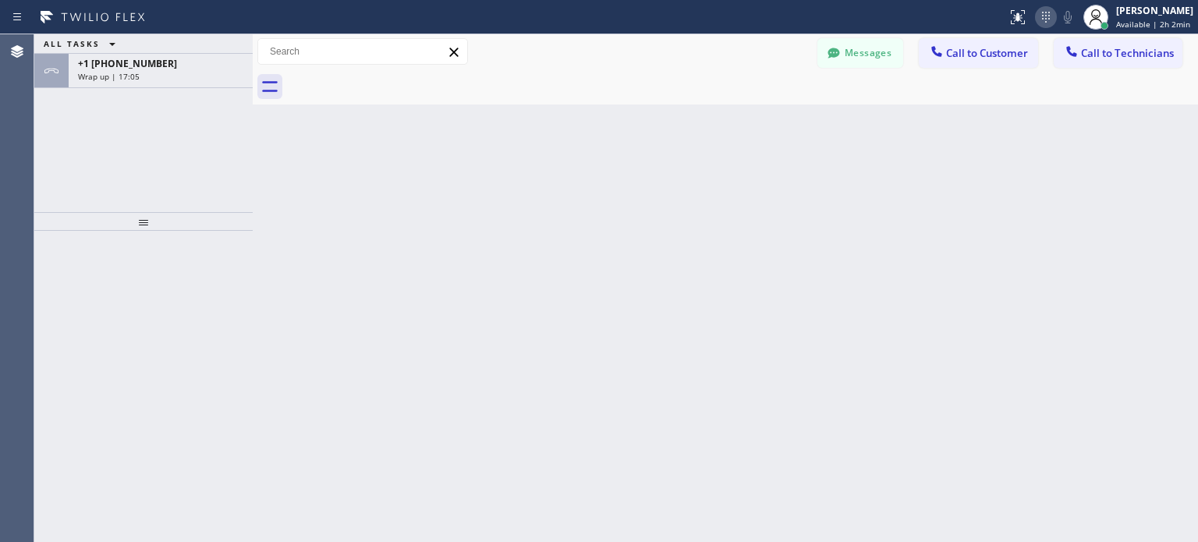
click at [1050, 12] on icon at bounding box center [1045, 17] width 19 height 19
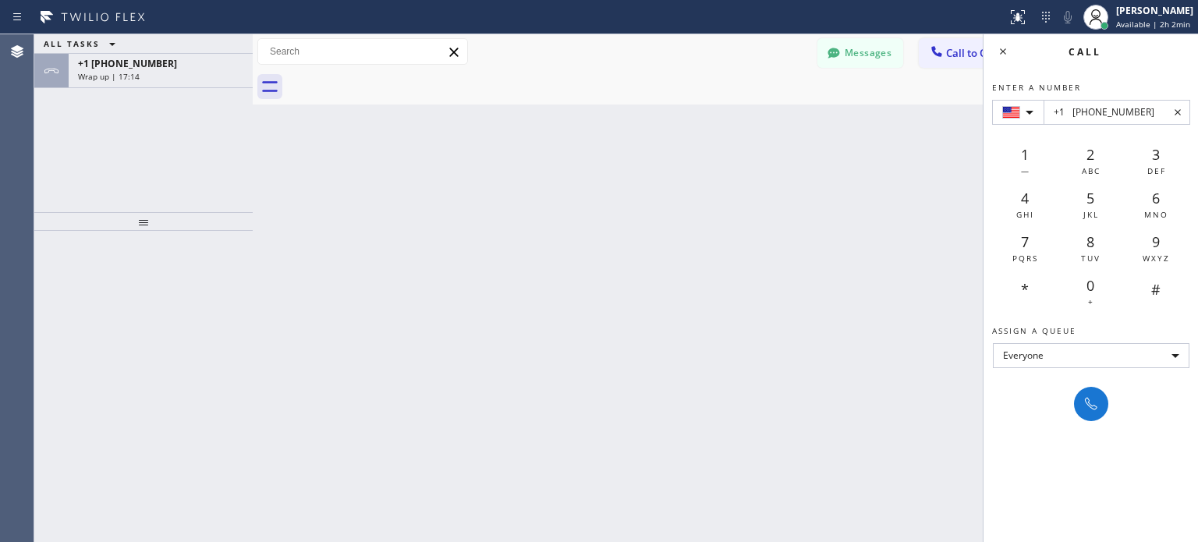
type input "+1 (480) 431-5075"
click at [755, 338] on div "Back to Dashboard Change Sender ID Customers Technicians JC James Carillo 09/16…" at bounding box center [725, 288] width 945 height 508
